Goal: Information Seeking & Learning: Find specific fact

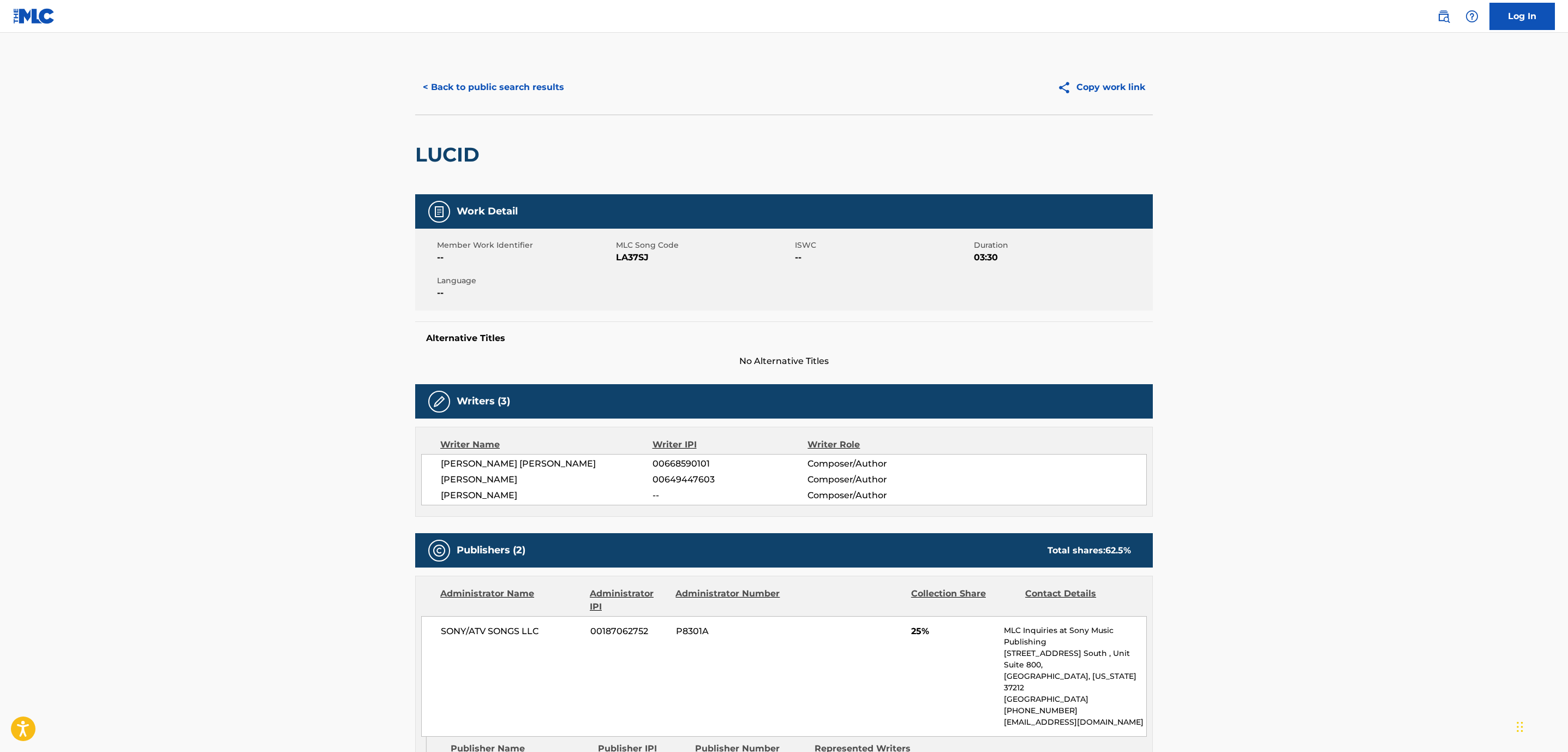
click at [533, 87] on button "< Back to public search results" at bounding box center [493, 87] width 156 height 27
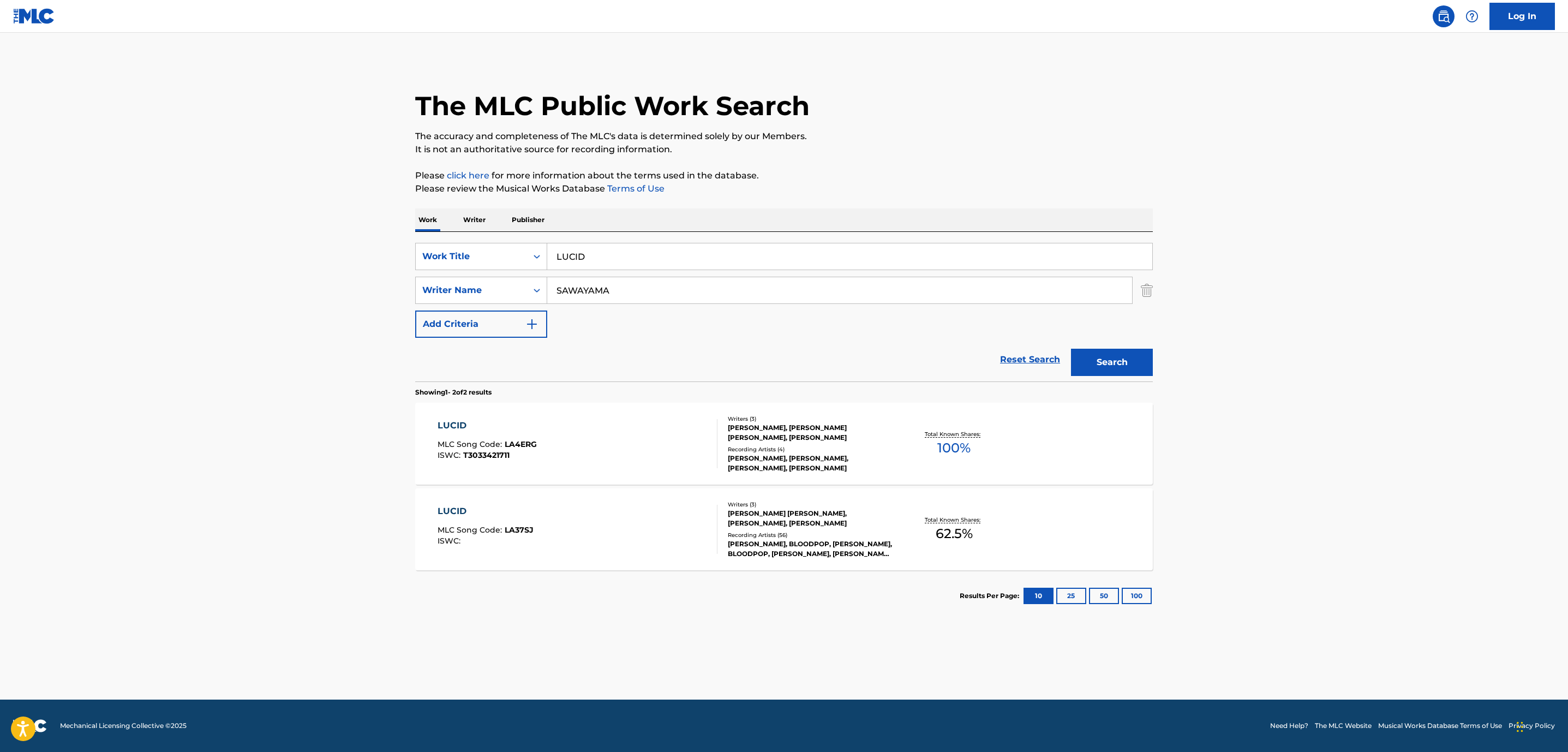
drag, startPoint x: 660, startPoint y: 254, endPoint x: 76, endPoint y: 145, distance: 594.1
click at [76, 145] on main "The MLC Public Work Search The accuracy and completeness of The MLC's data is d…" at bounding box center [784, 366] width 1568 height 667
type input "STRANGE HOURS"
click at [201, 295] on main "The MLC Public Work Search The accuracy and completeness of The MLC's data is d…" at bounding box center [784, 366] width 1568 height 667
drag, startPoint x: 640, startPoint y: 290, endPoint x: 416, endPoint y: 251, distance: 227.4
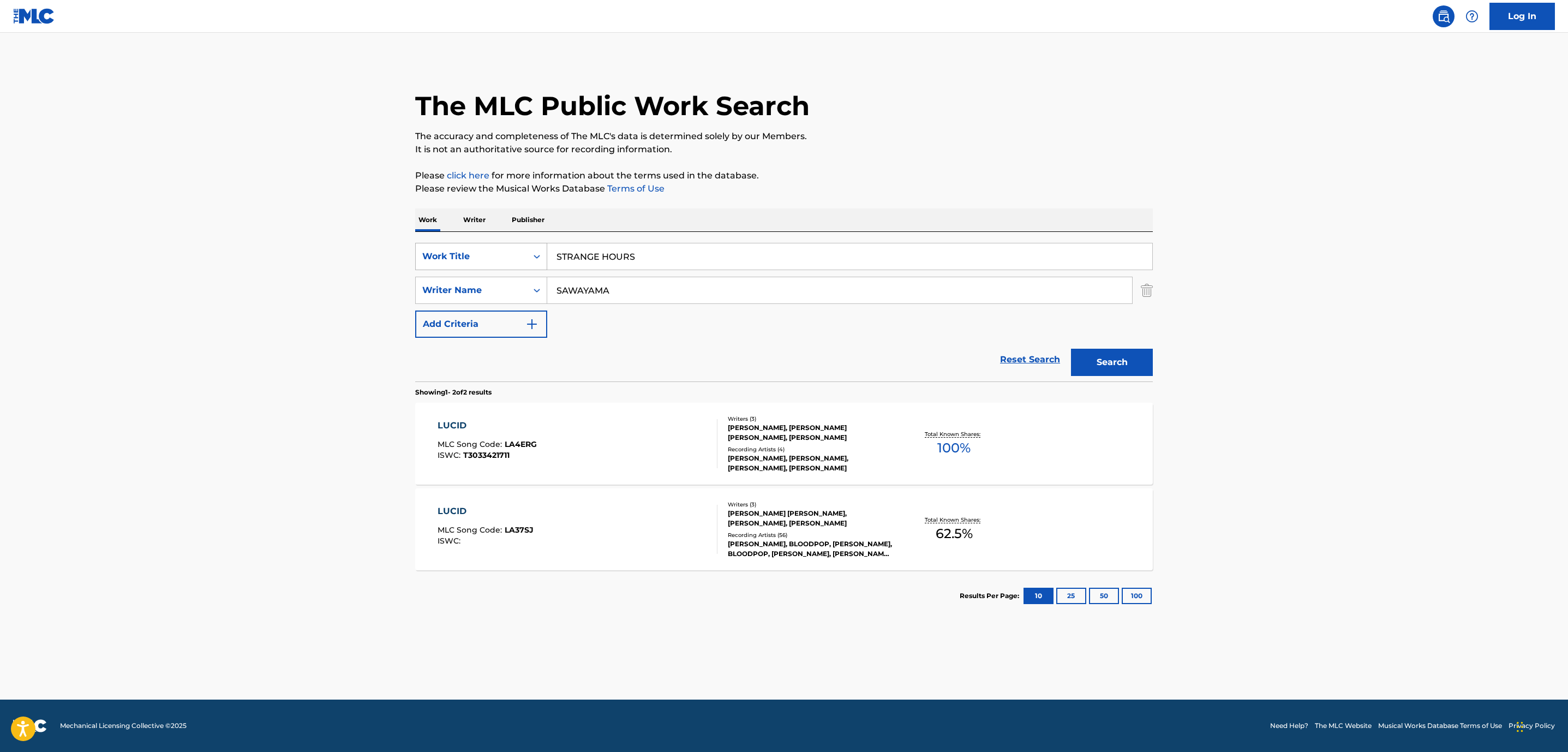
click at [416, 251] on div "SearchWithCriteria6485b7d2-0862-4305-8301-01f107696d18 Work Title STRANGE HOURS…" at bounding box center [784, 290] width 738 height 95
type input "[PERSON_NAME]"
click at [1071, 349] on button "Search" at bounding box center [1111, 362] width 82 height 27
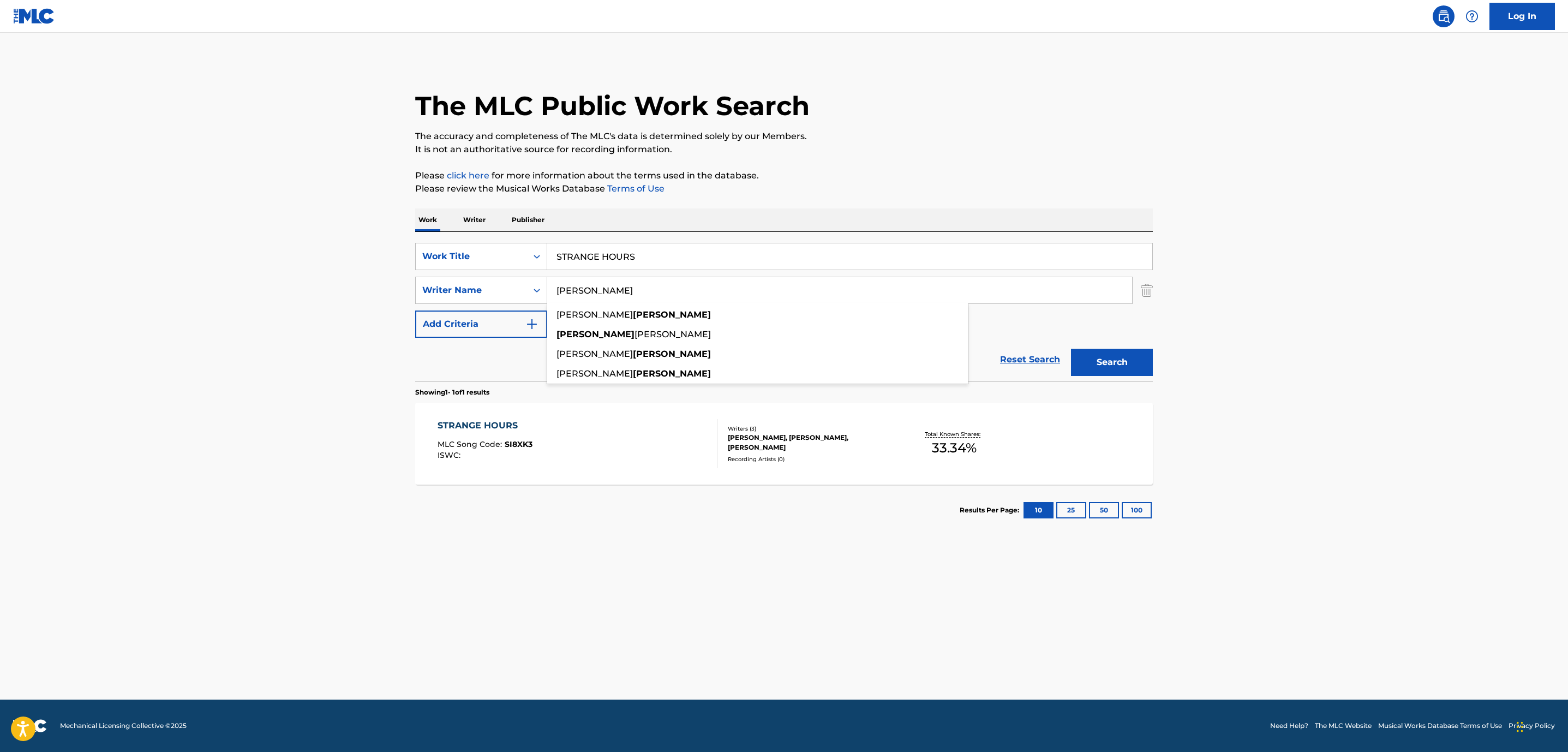
click at [497, 427] on div "STRANGE HOURS" at bounding box center [485, 426] width 95 height 13
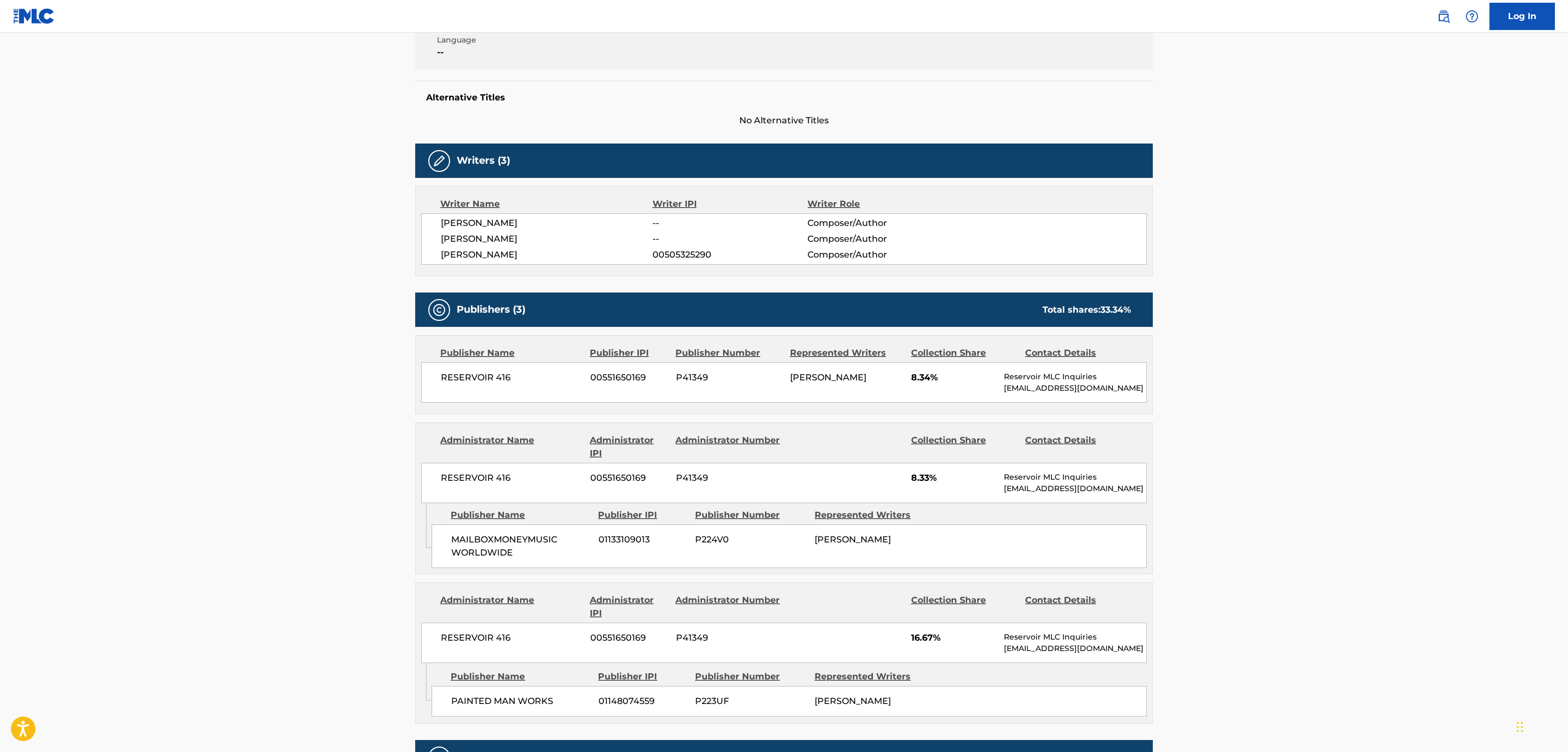
scroll to position [208, 0]
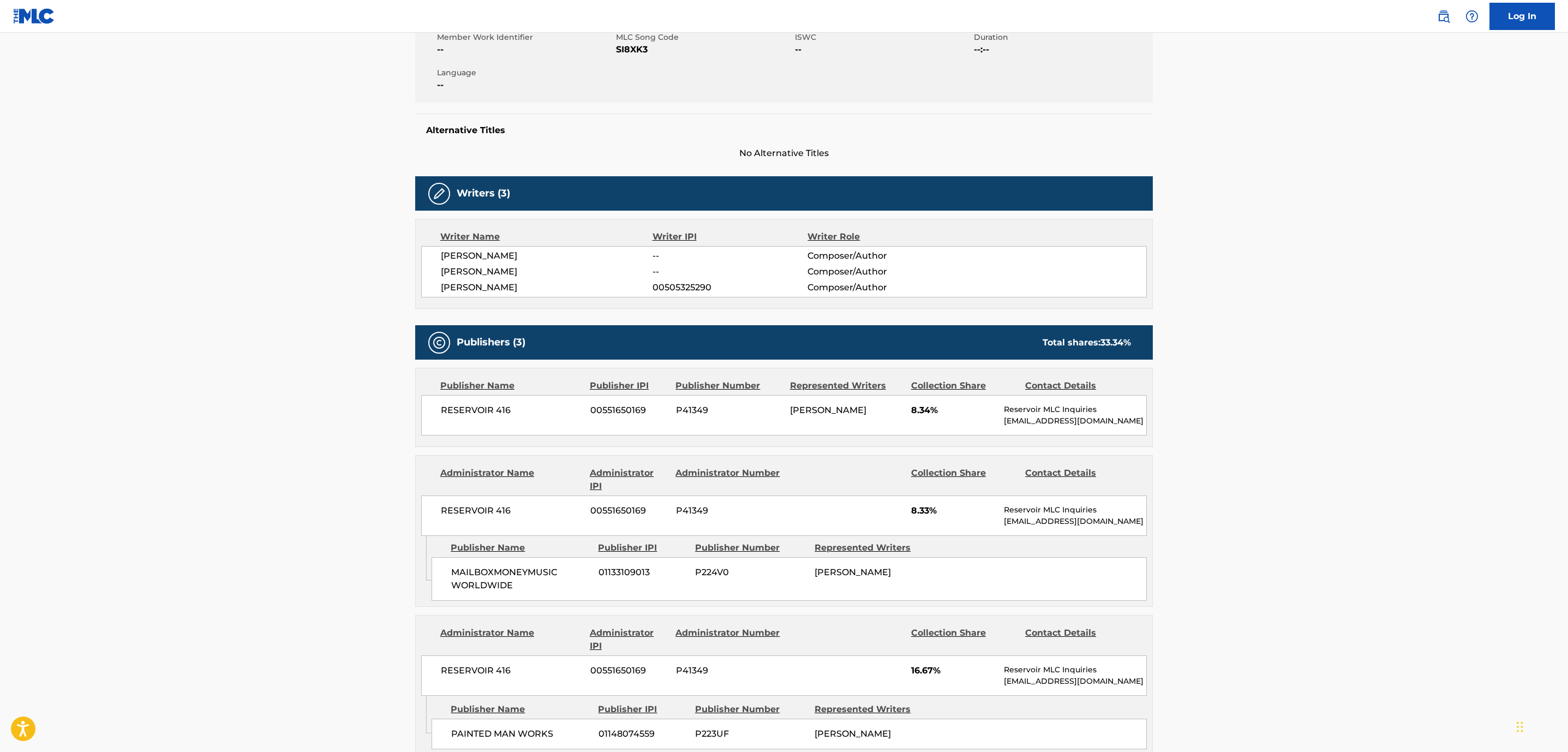
click at [573, 388] on div "Publisher Name" at bounding box center [511, 386] width 141 height 13
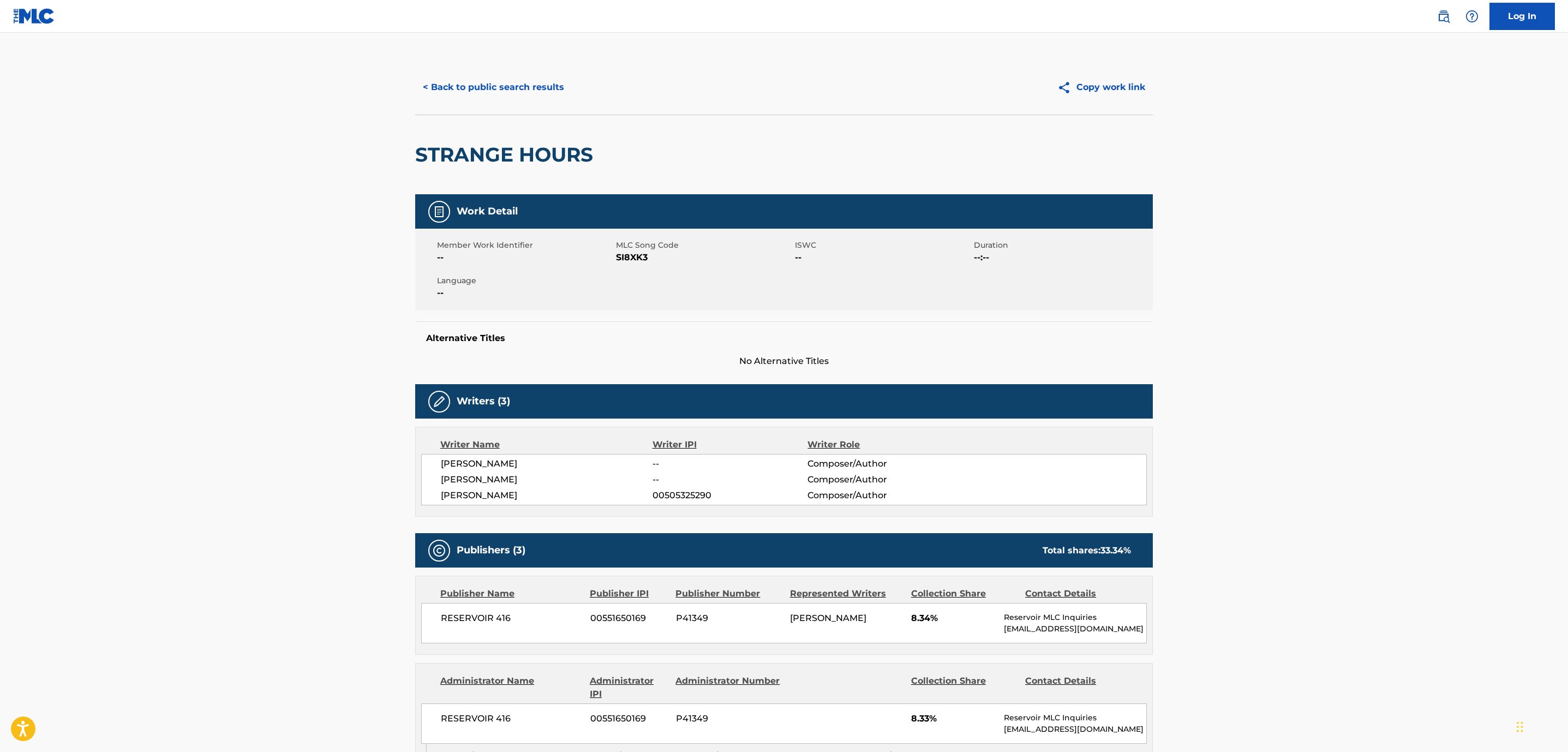
click at [533, 84] on button "< Back to public search results" at bounding box center [493, 87] width 156 height 27
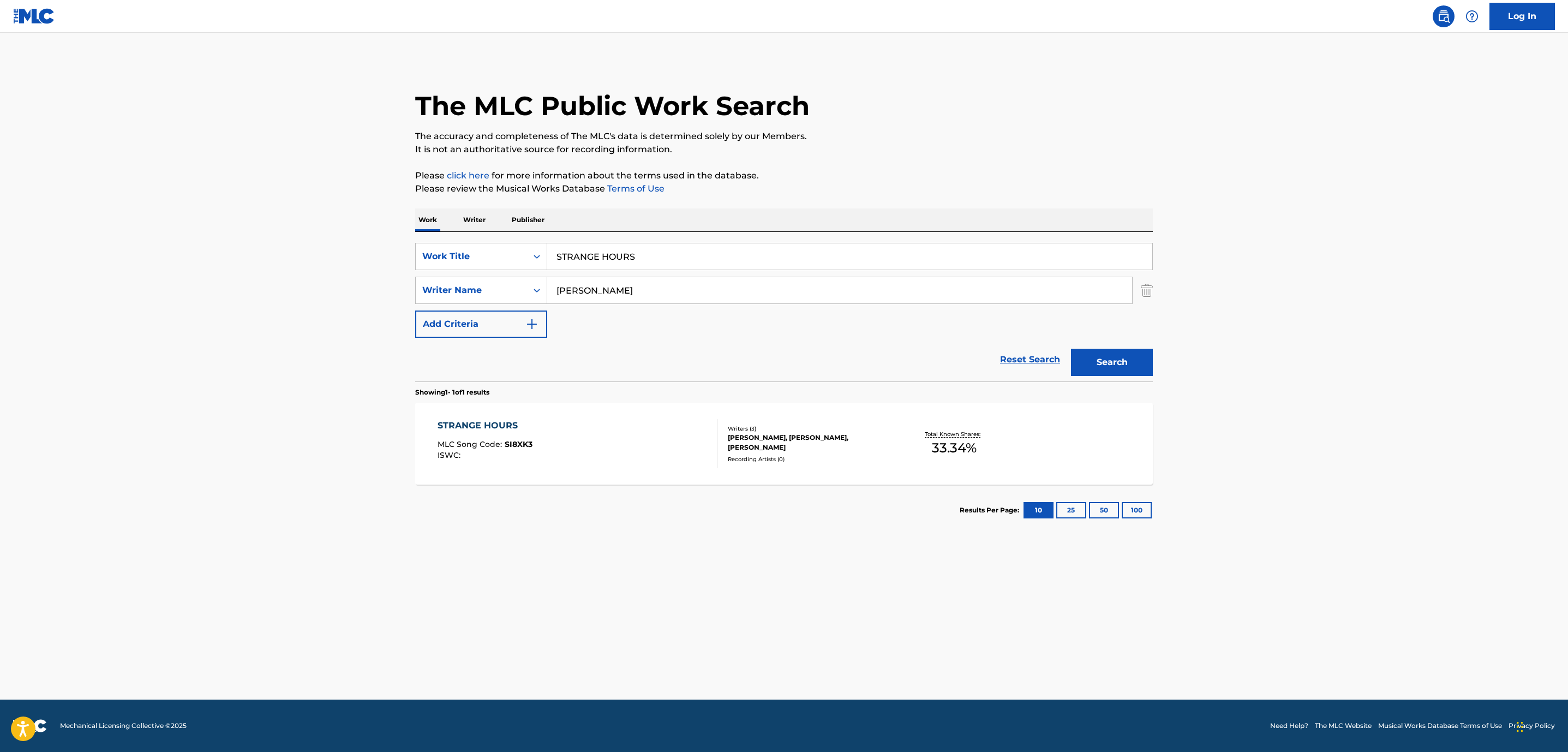
drag, startPoint x: 642, startPoint y: 262, endPoint x: 279, endPoint y: 146, distance: 381.1
click at [279, 146] on main "The MLC Public Work Search The accuracy and completeness of The MLC's data is d…" at bounding box center [784, 366] width 1568 height 667
paste input "RHYTHM OF LOVE"
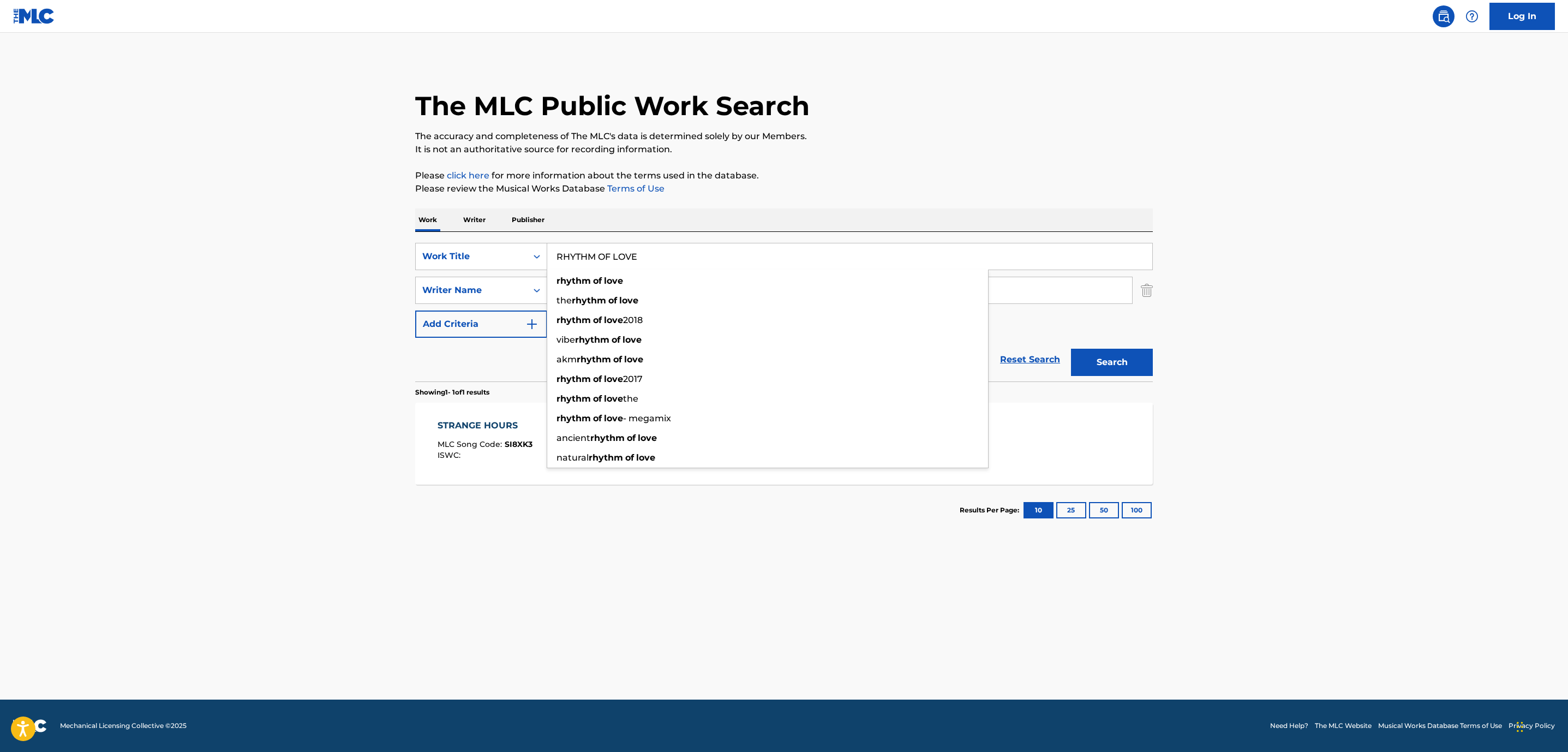
type input "RHYTHM OF LOVE"
click at [844, 215] on div "Work Writer Publisher" at bounding box center [784, 220] width 738 height 23
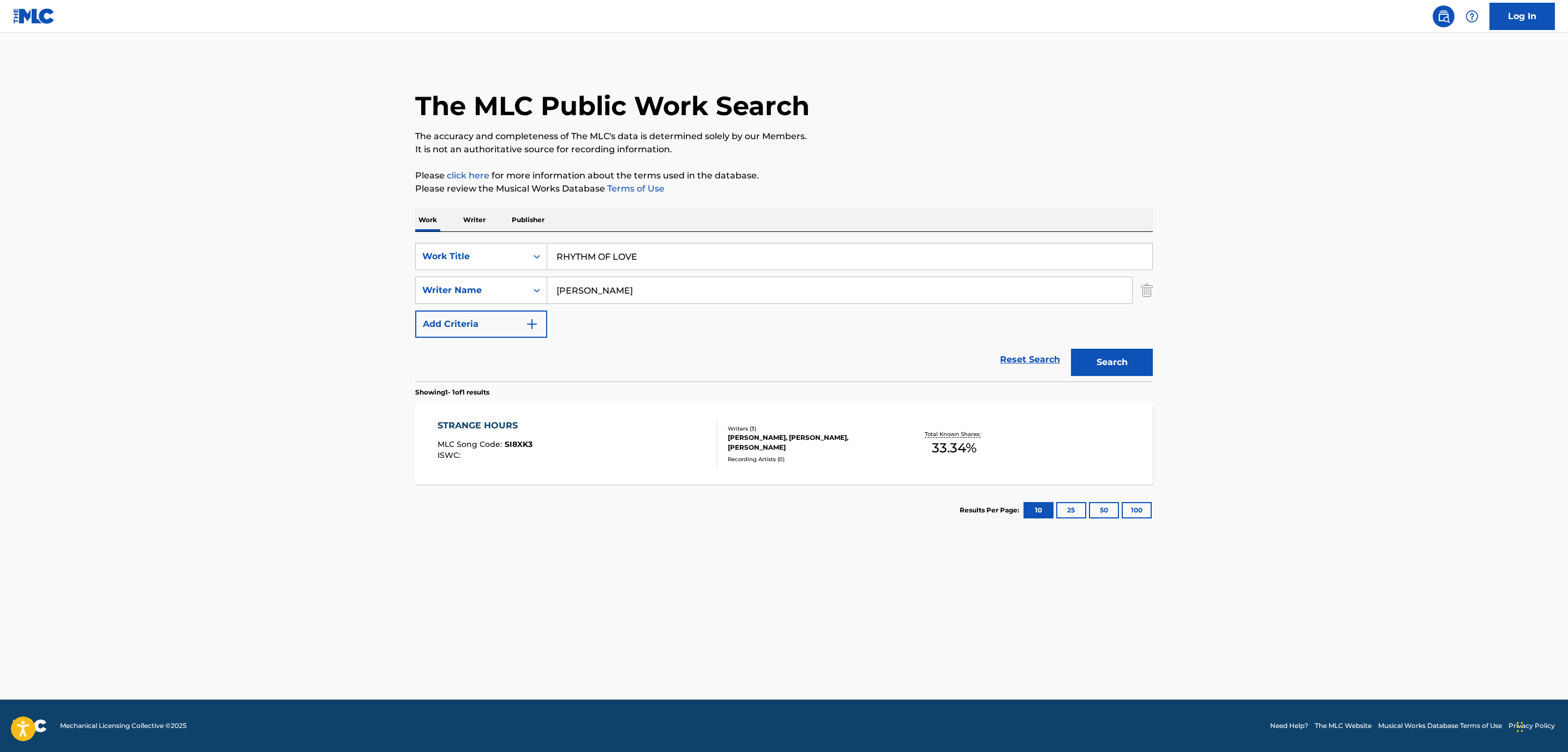
drag, startPoint x: 416, startPoint y: 269, endPoint x: 305, endPoint y: 253, distance: 112.1
click at [305, 253] on main "The MLC Public Work Search The accuracy and completeness of The MLC's data is d…" at bounding box center [784, 366] width 1568 height 667
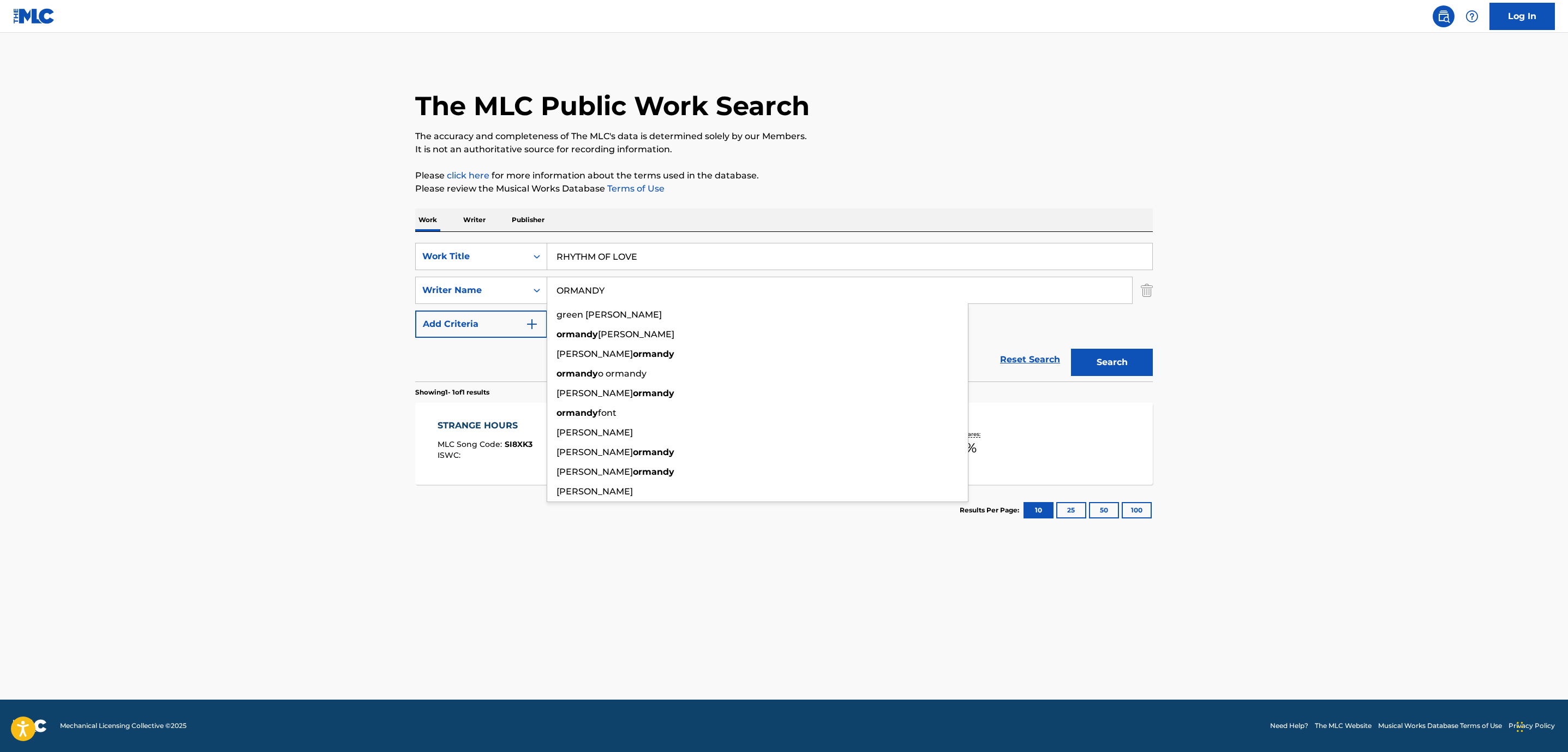
type input "ORMANDY"
click at [1071, 349] on button "Search" at bounding box center [1111, 362] width 82 height 27
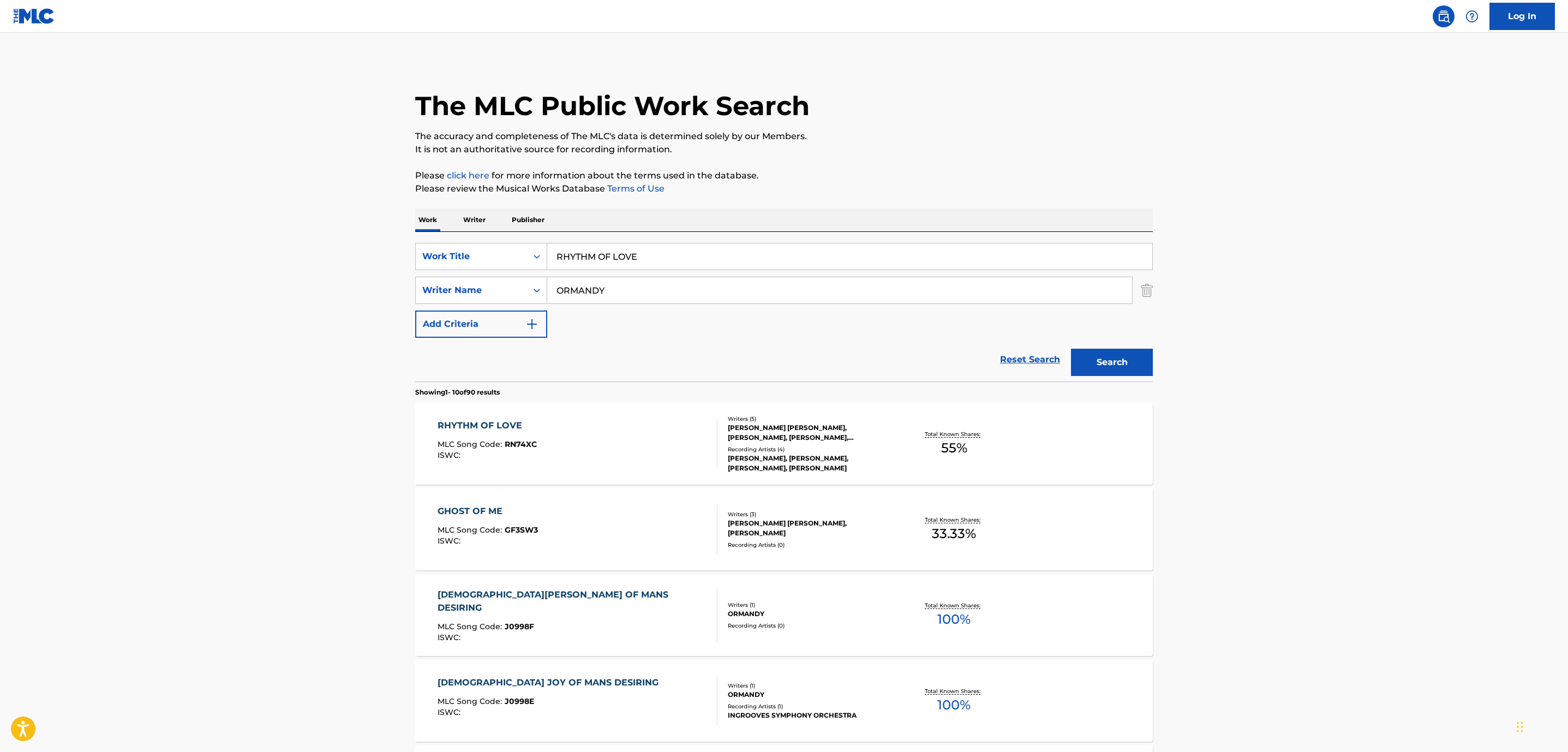
click at [337, 225] on main "The MLC Public Work Search The accuracy and completeness of The MLC's data is d…" at bounding box center [784, 675] width 1568 height 1285
click at [748, 457] on div "[PERSON_NAME], [PERSON_NAME], [PERSON_NAME], [PERSON_NAME]" at bounding box center [810, 463] width 165 height 19
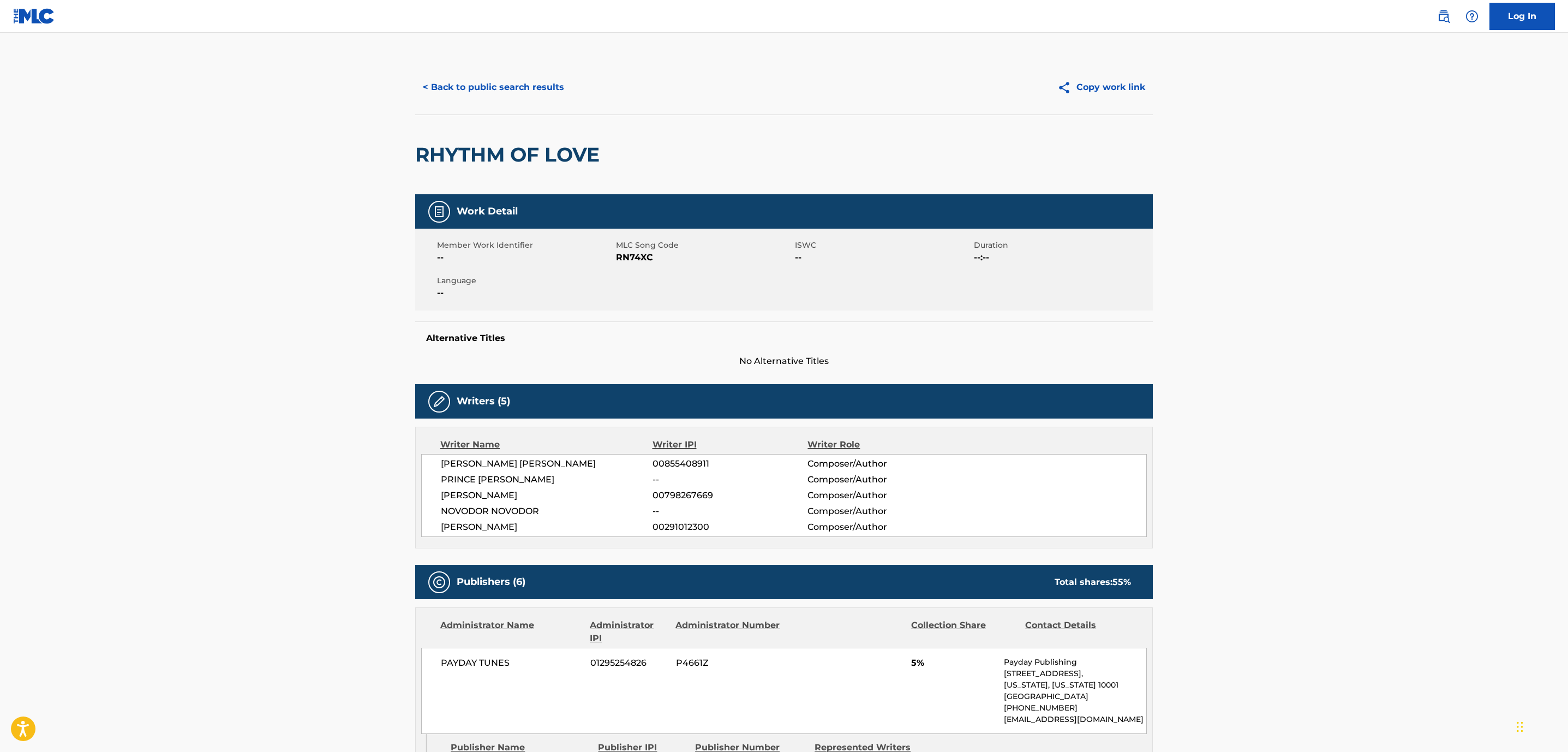
click at [481, 92] on button "< Back to public search results" at bounding box center [493, 87] width 156 height 27
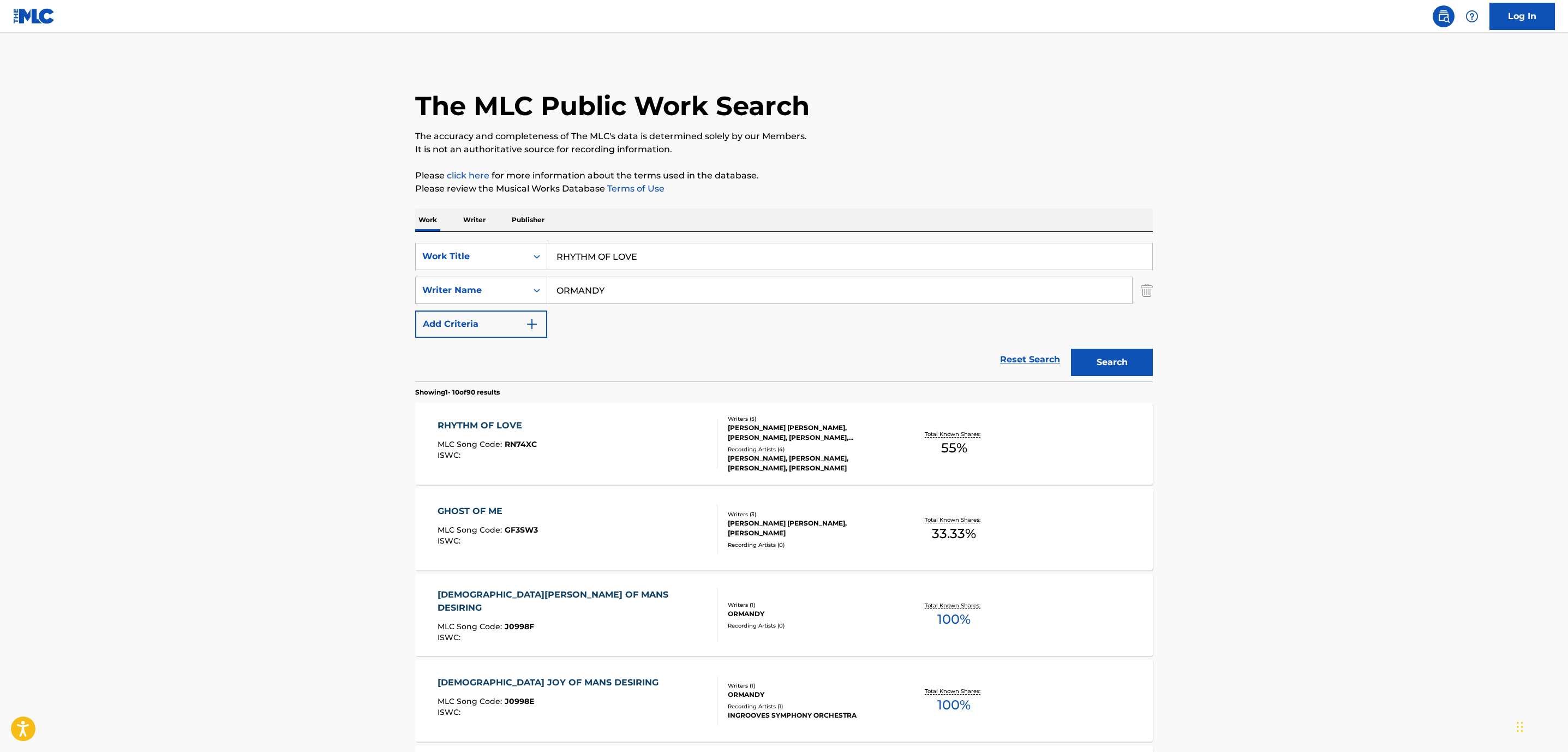
drag, startPoint x: 673, startPoint y: 255, endPoint x: 194, endPoint y: 91, distance: 506.3
click at [194, 91] on main "The MLC Public Work Search The accuracy and completeness of The MLC's data is d…" at bounding box center [784, 675] width 1568 height 1285
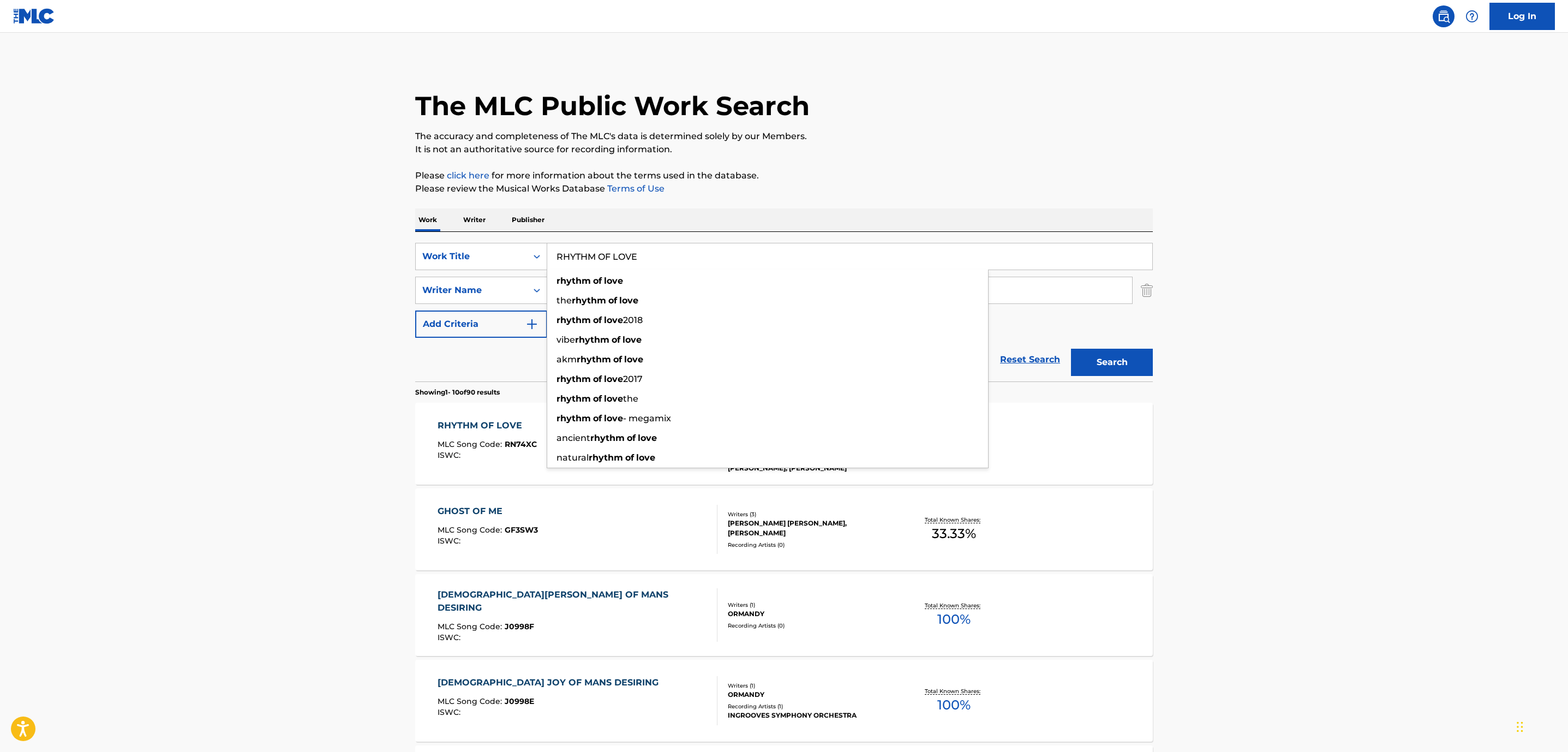
paste input "WHEN I KISSED THE TEACHER"
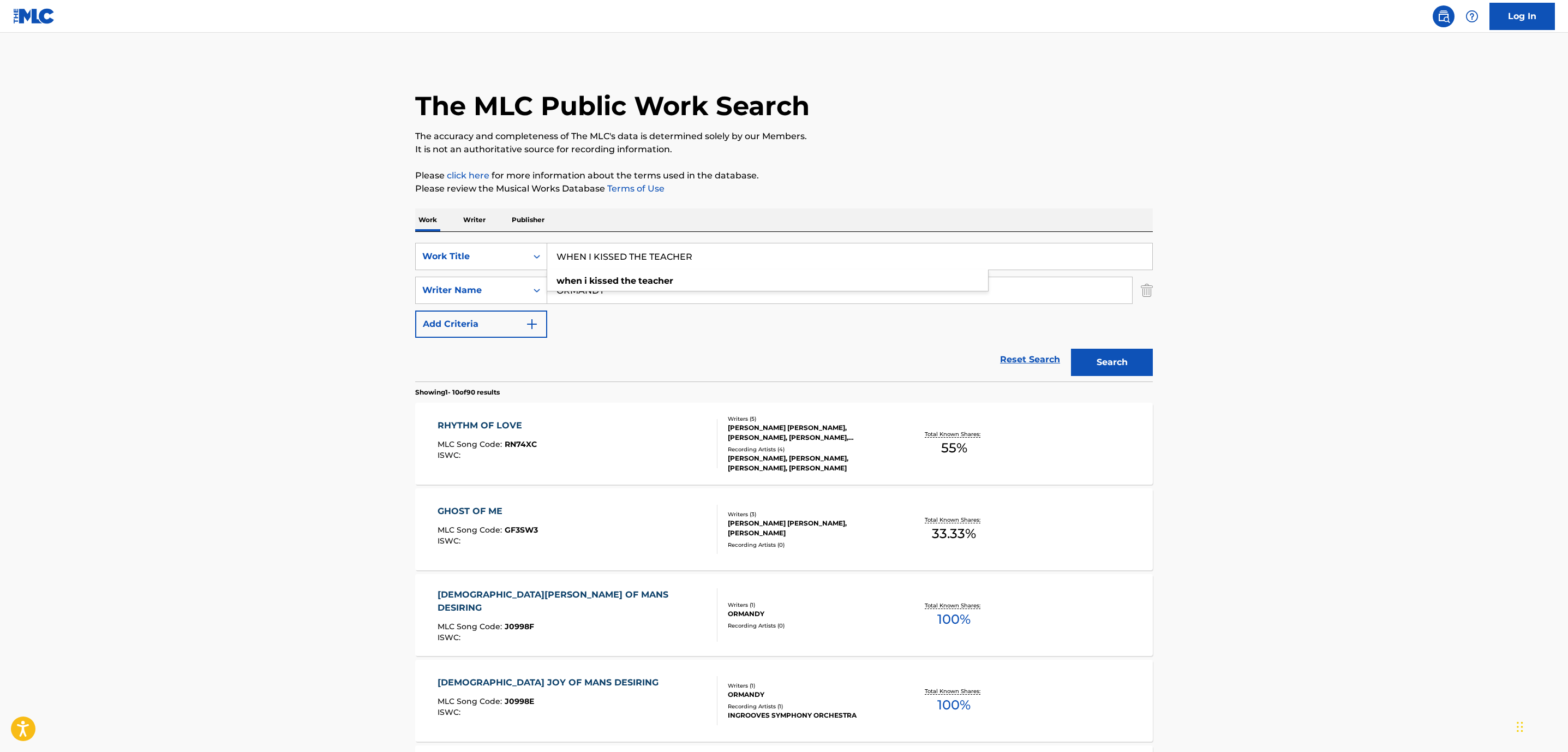
type input "WHEN I KISSED THE TEACHER"
click at [969, 138] on p "The accuracy and completeness of The MLC's data is determined solely by our Mem…" at bounding box center [784, 136] width 738 height 13
click at [553, 292] on input "ORMANDY" at bounding box center [839, 290] width 585 height 26
click at [1071, 349] on button "Search" at bounding box center [1111, 362] width 82 height 27
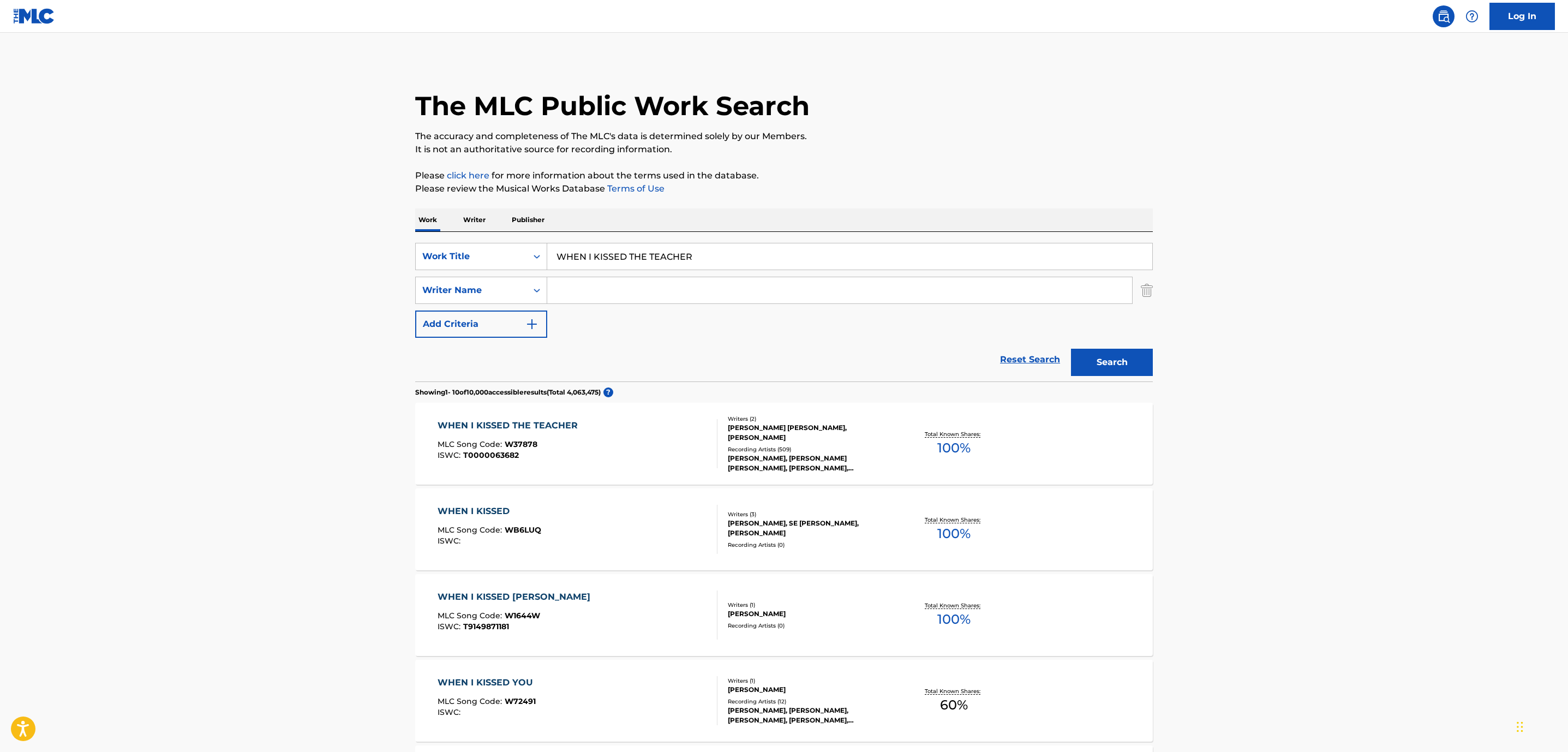
click at [660, 449] on div "WHEN I KISSED THE TEACHER MLC Song Code : W37878 ISWC : T0000063682" at bounding box center [578, 443] width 281 height 49
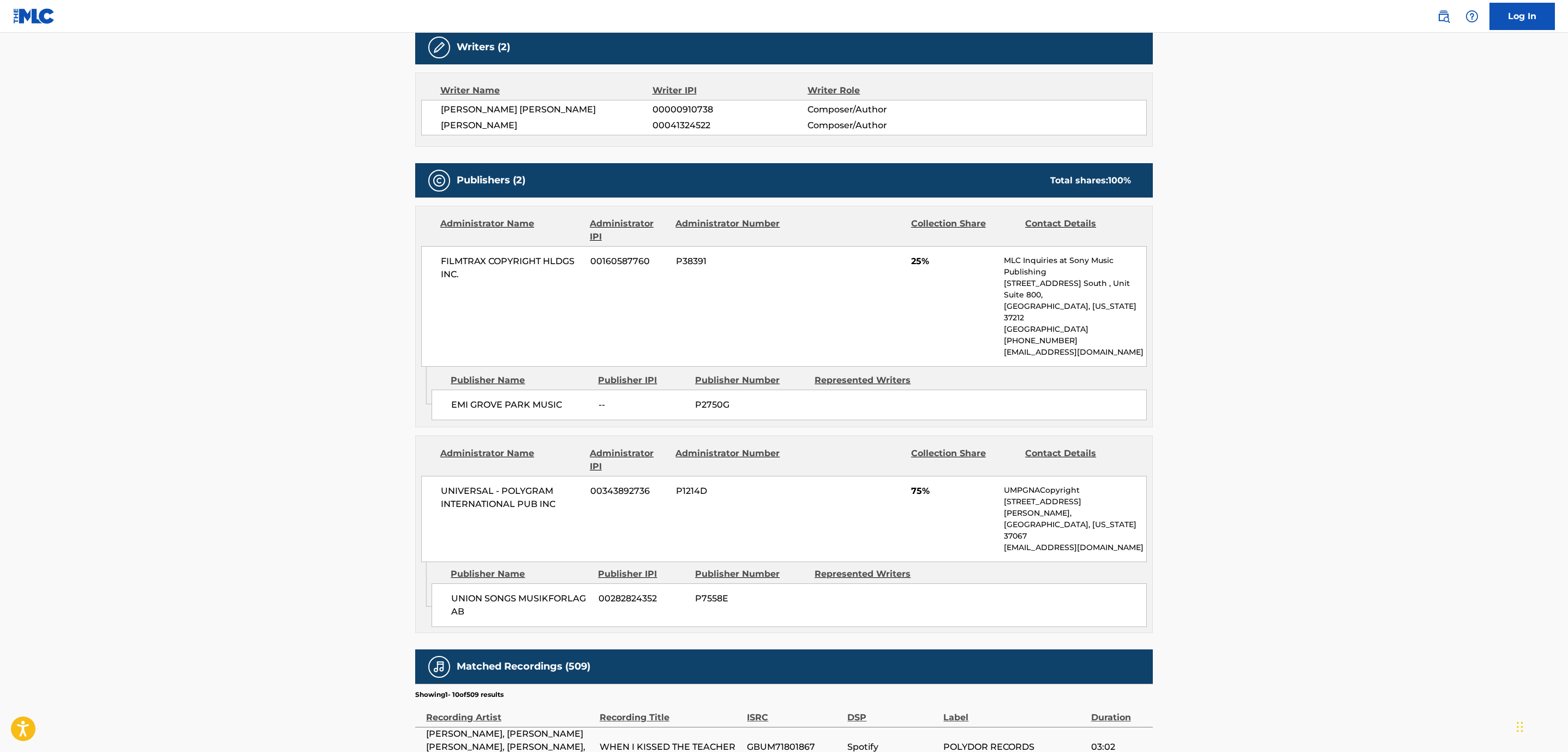
scroll to position [360, 0]
